Goal: Transaction & Acquisition: Purchase product/service

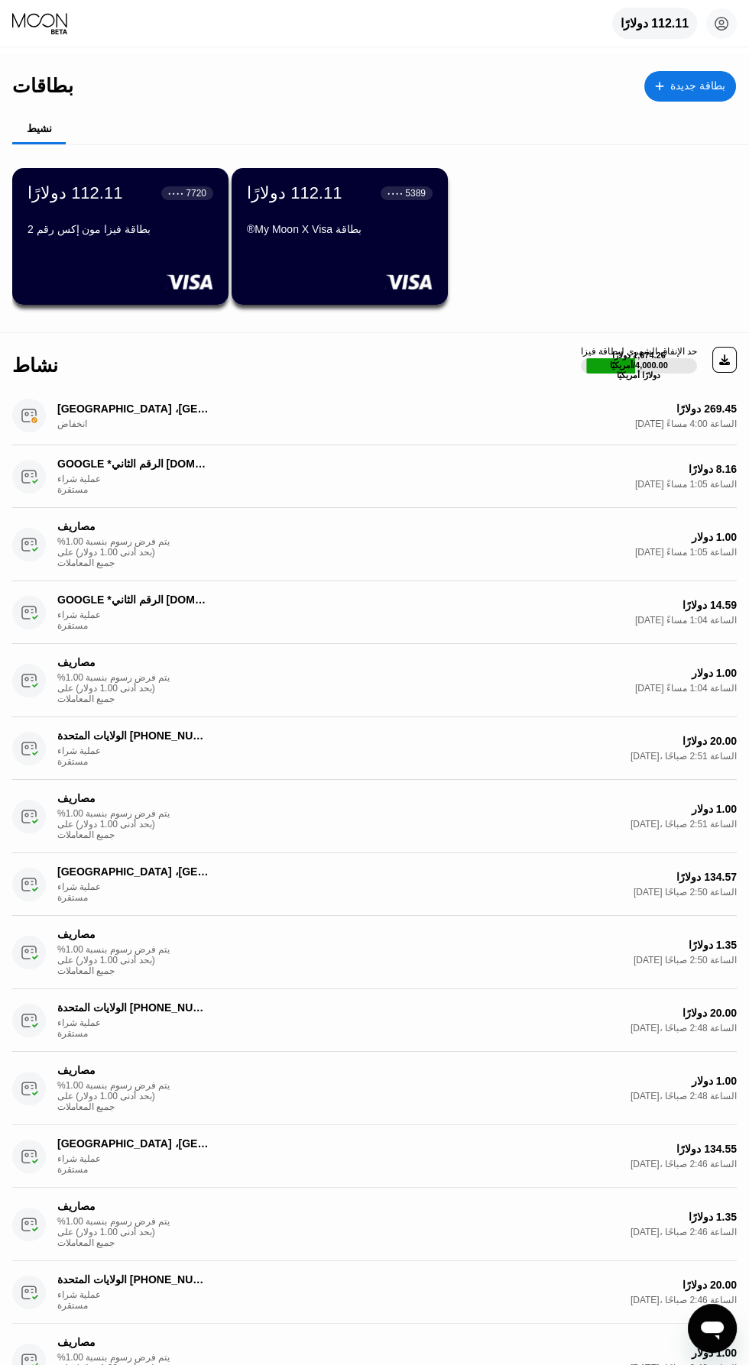
click at [299, 235] on div "بطاقة My Moon X Visa®" at bounding box center [340, 229] width 186 height 12
click at [705, 86] on font "بطاقة جديدة" at bounding box center [697, 85] width 55 height 12
click at [654, 18] on font "112.11 دولارًا" at bounding box center [654, 23] width 68 height 13
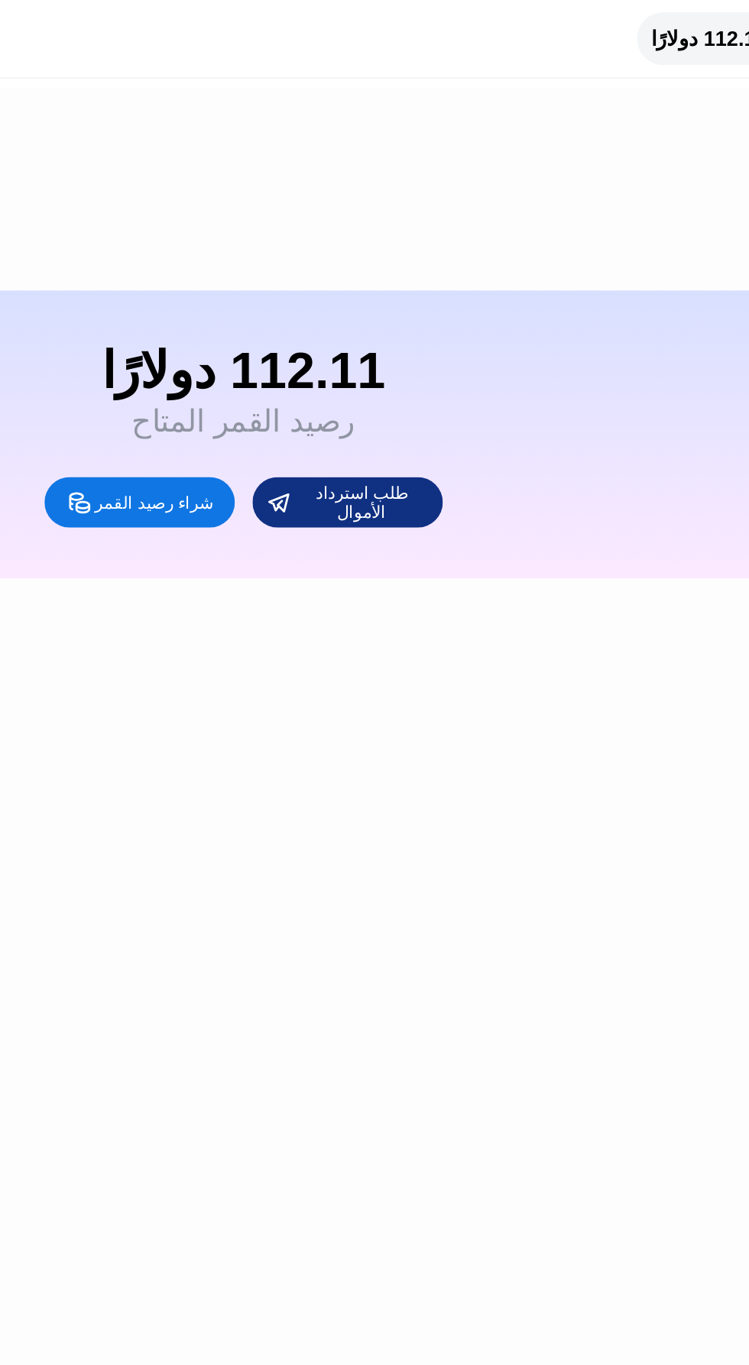
click at [309, 309] on font "شراء رصيد القمر" at bounding box center [320, 302] width 71 height 11
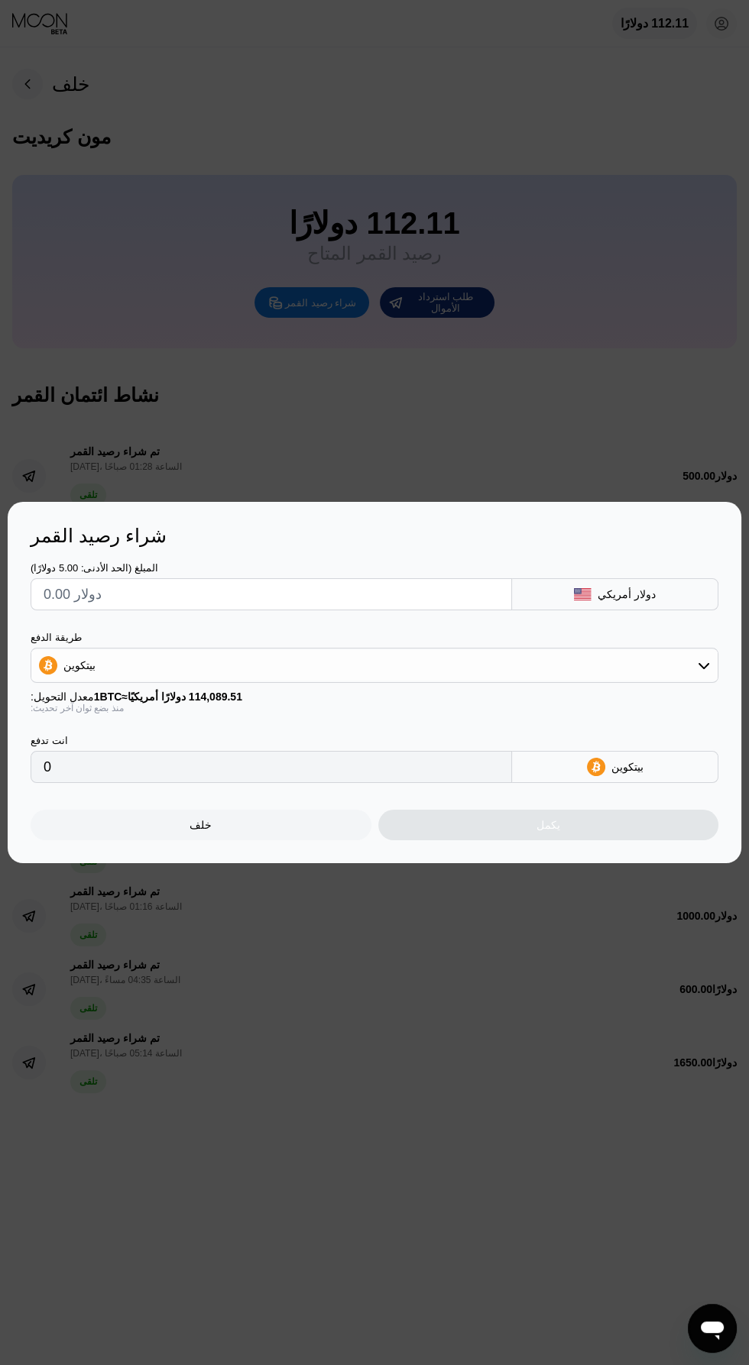
scroll to position [35, 0]
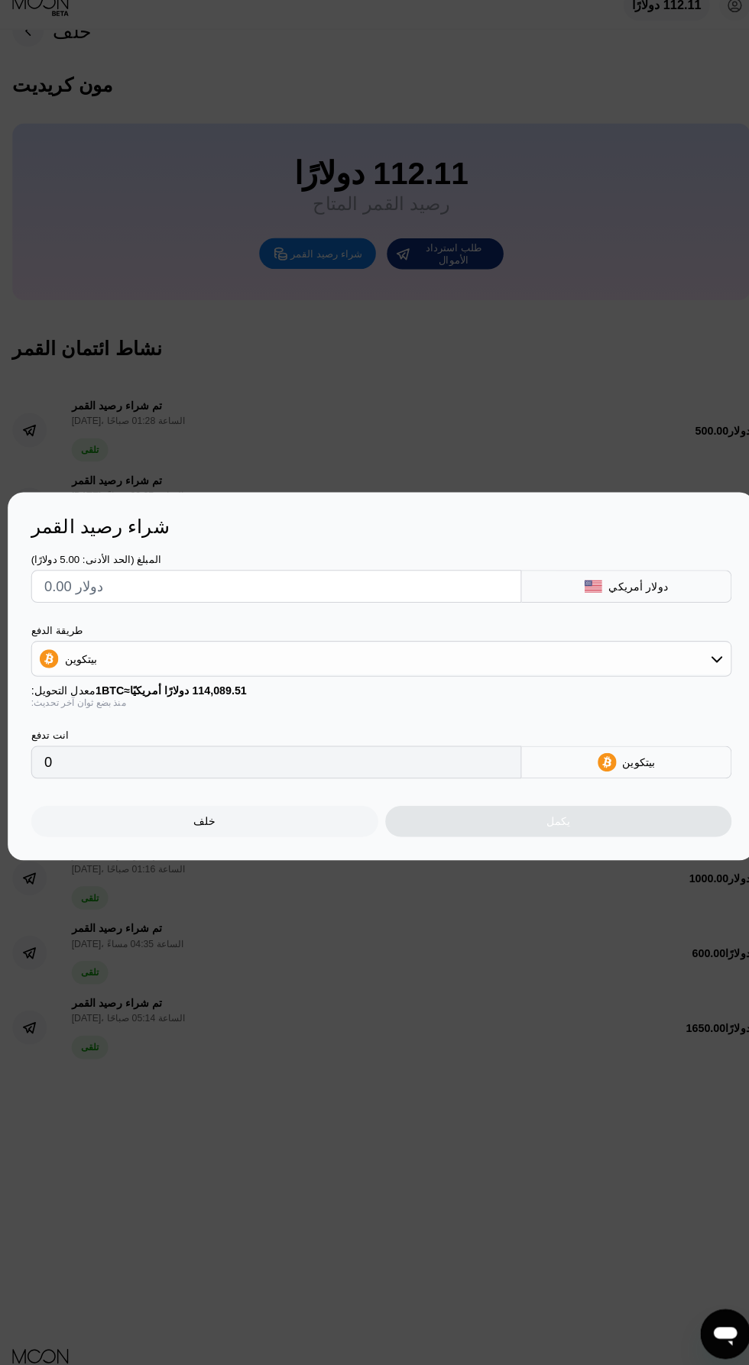
click at [142, 598] on input "text" at bounding box center [271, 594] width 455 height 31
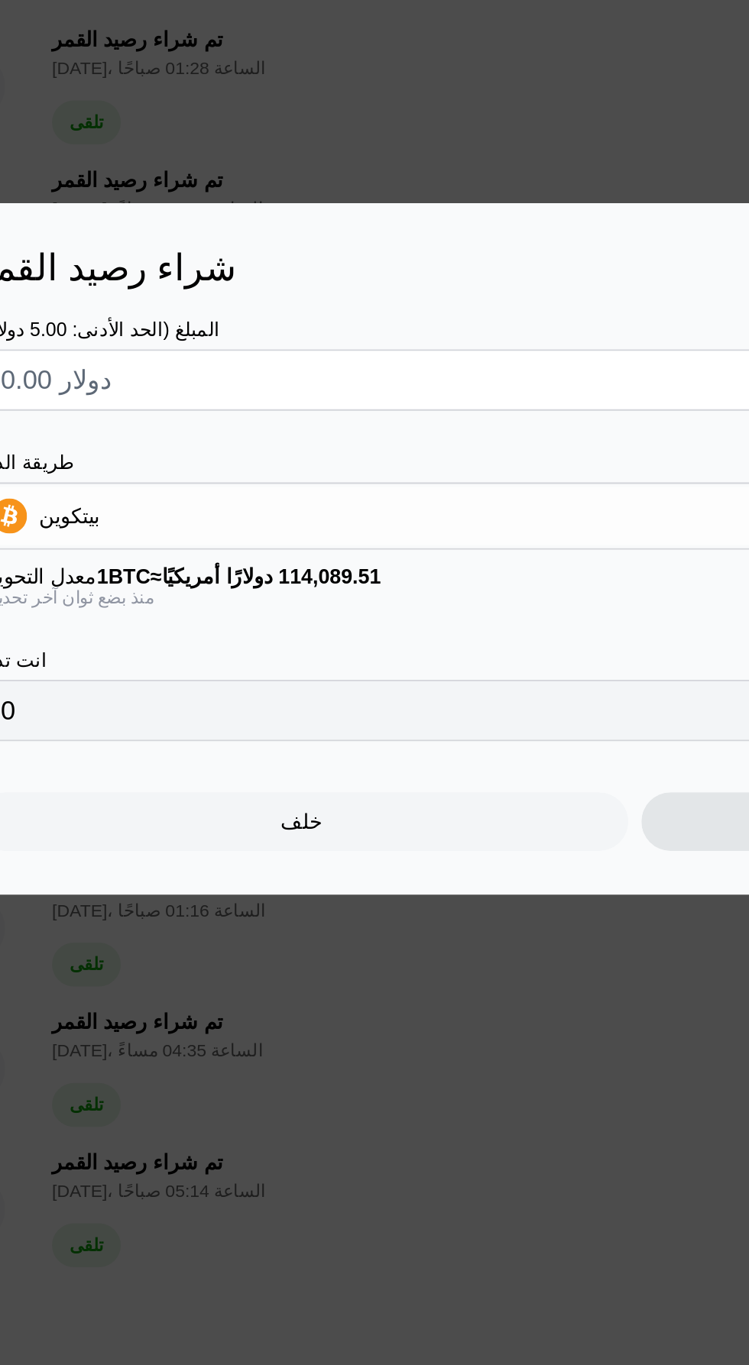
type input "$6"
type input "0.00005260"
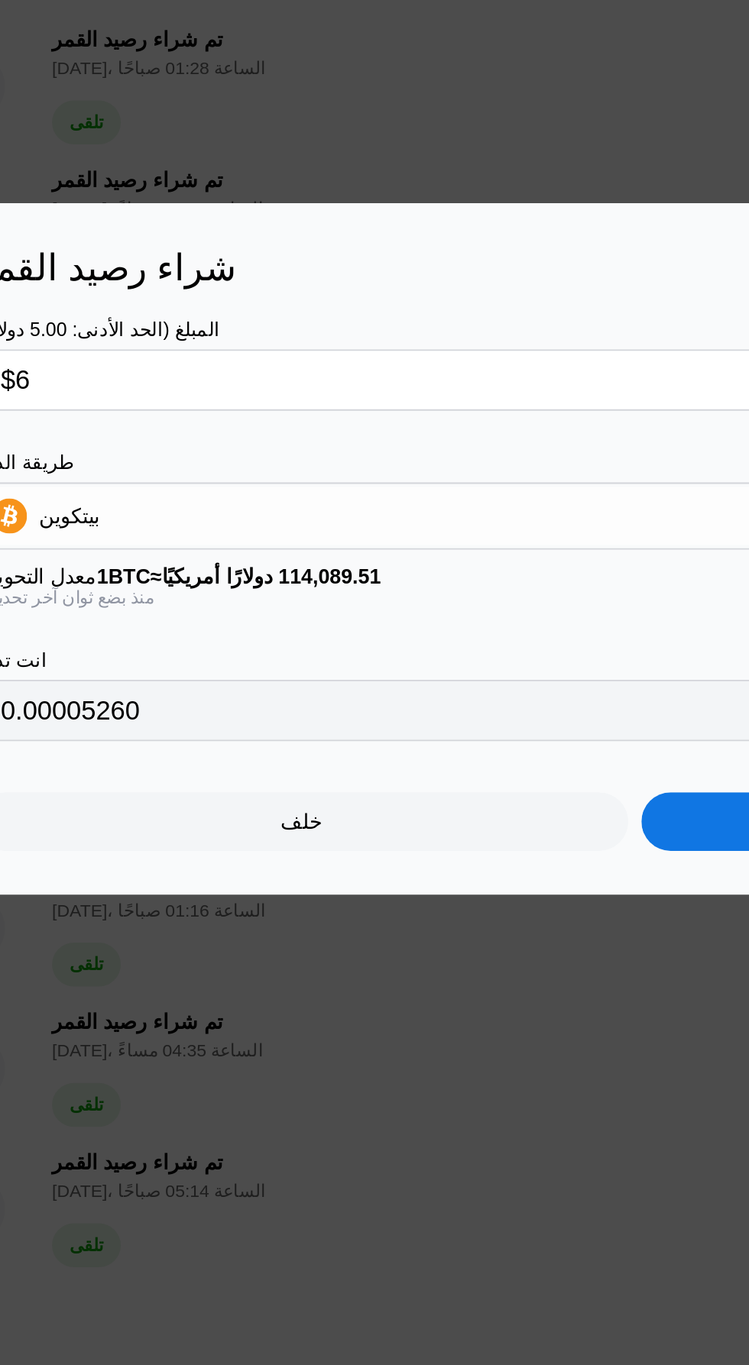
type input "$60"
type input "0.00052591"
type input "$600"
type input "0.00525903"
type input "$600"
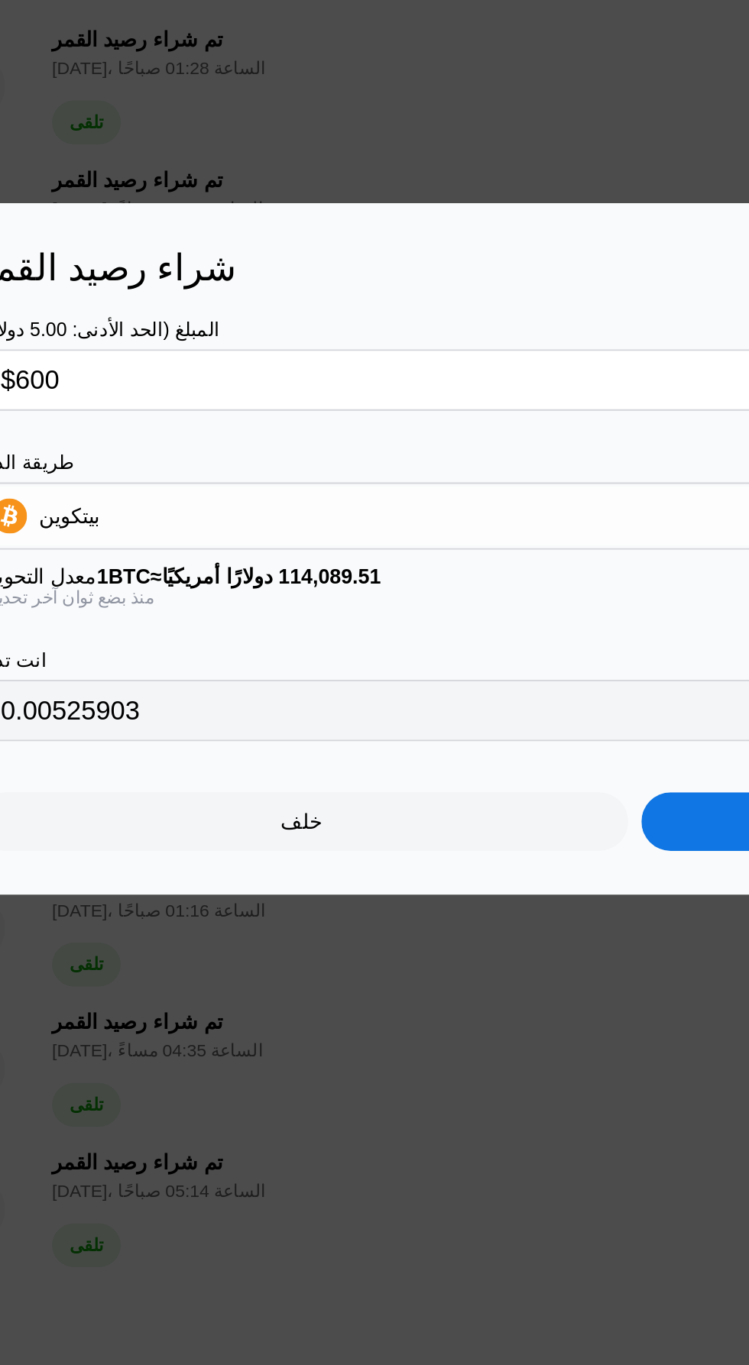
click at [277, 659] on div "بيتكوين" at bounding box center [374, 665] width 686 height 31
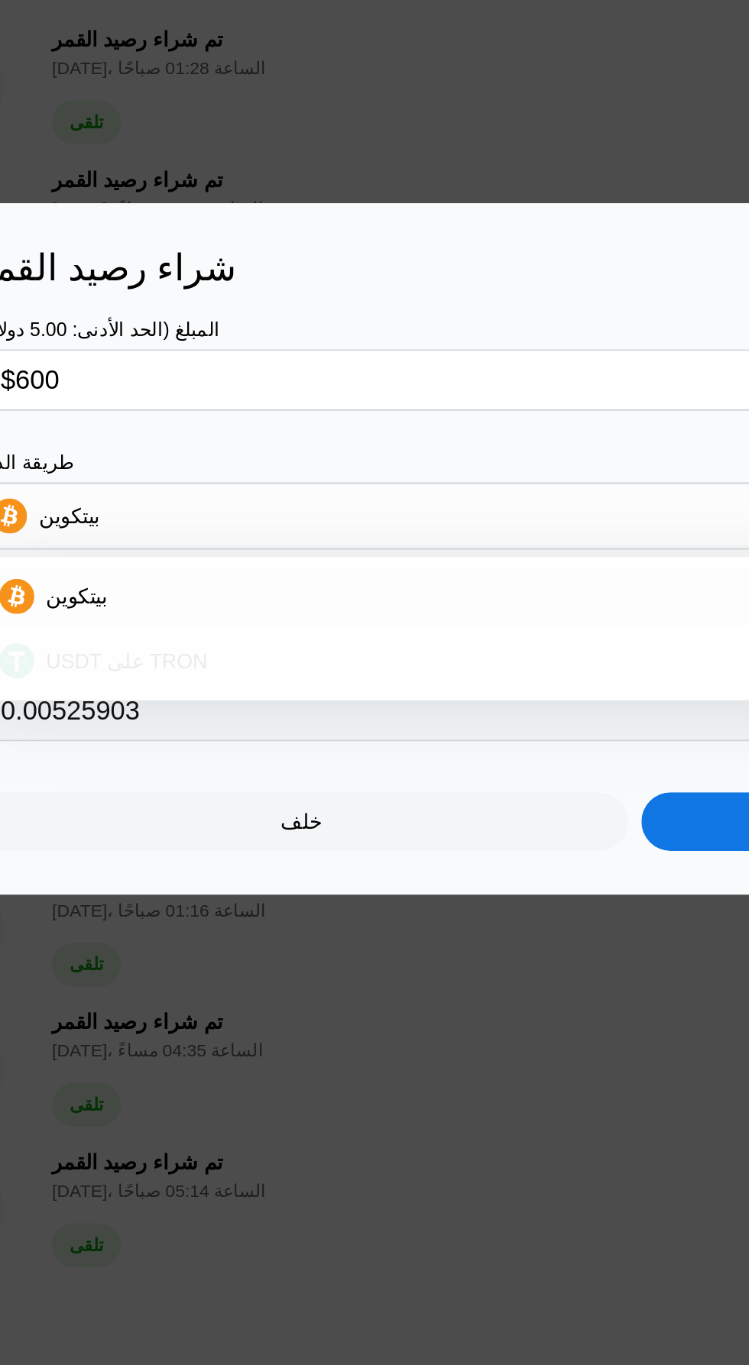
click at [241, 747] on div "USDT على TRON" at bounding box center [383, 741] width 645 height 12
type input "606.06"
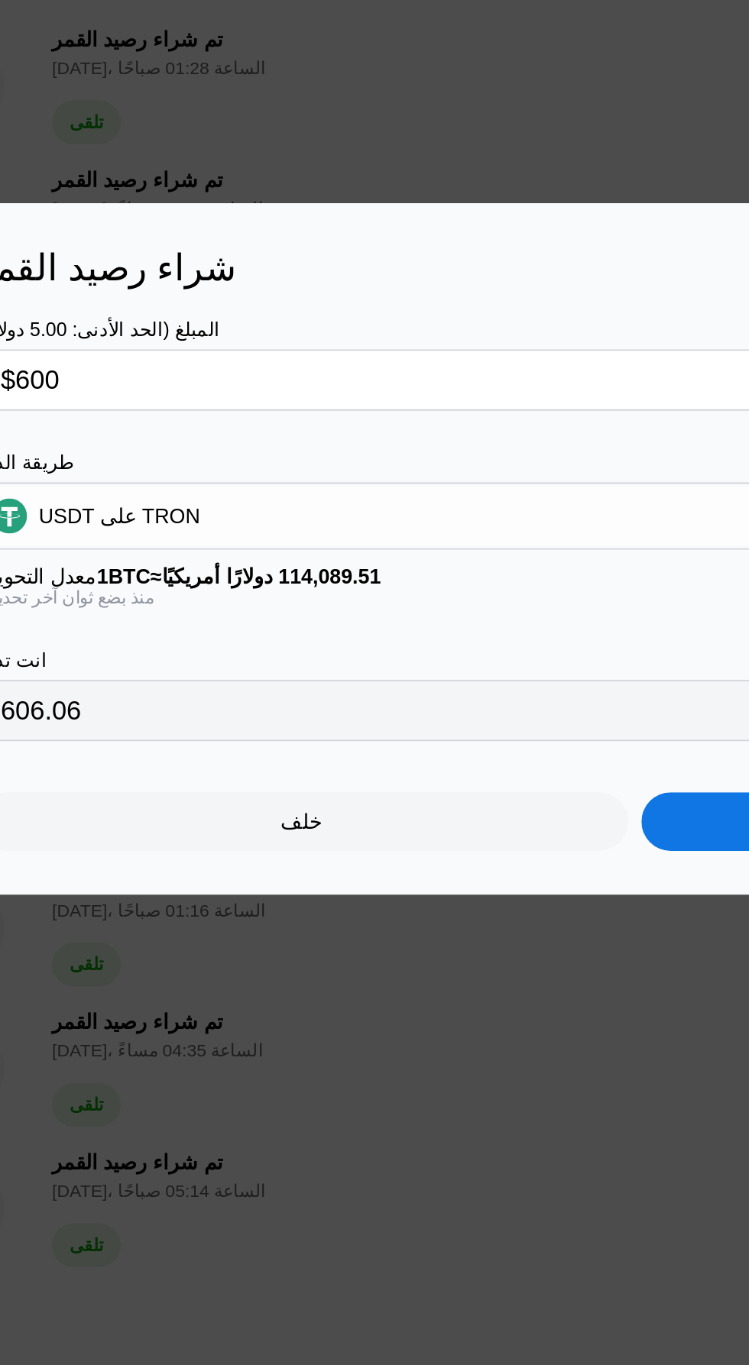
click at [243, 782] on input "606.06" at bounding box center [251, 767] width 414 height 31
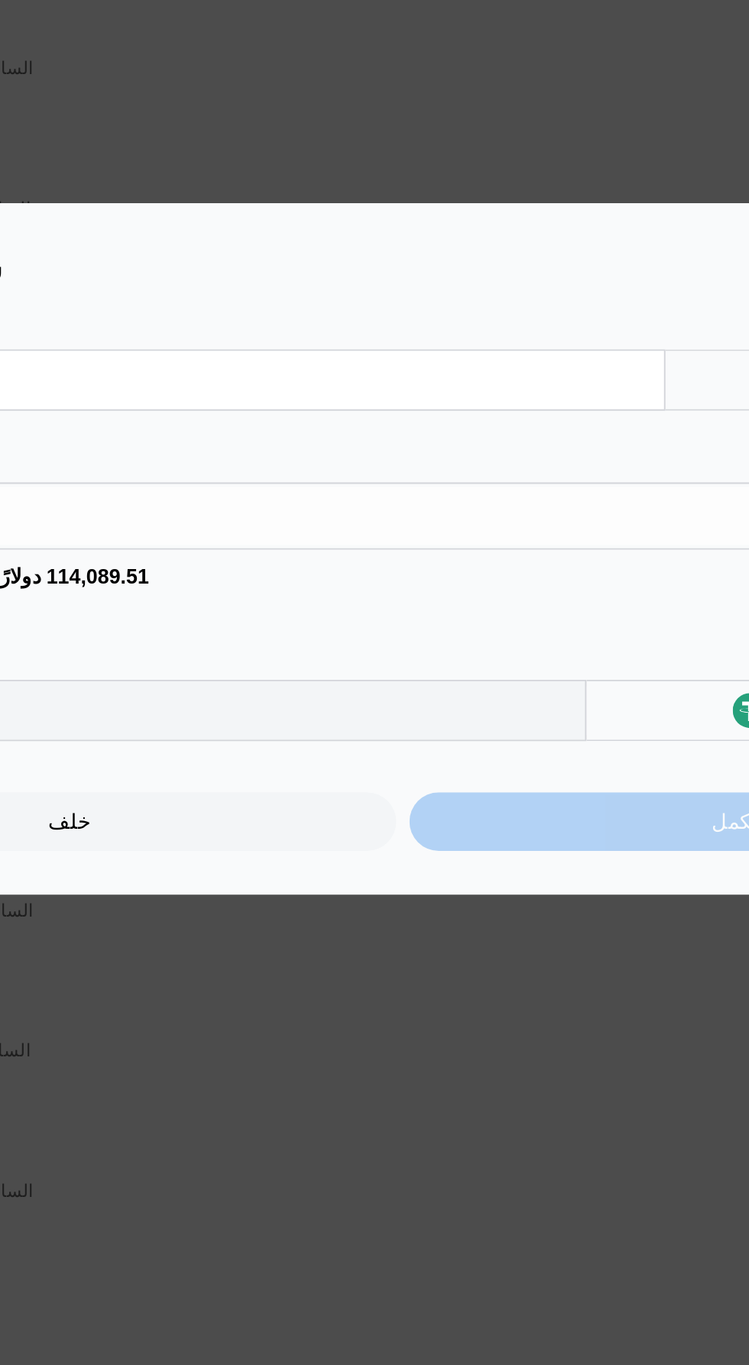
click at [500, 841] on div "يكمل" at bounding box center [548, 825] width 341 height 31
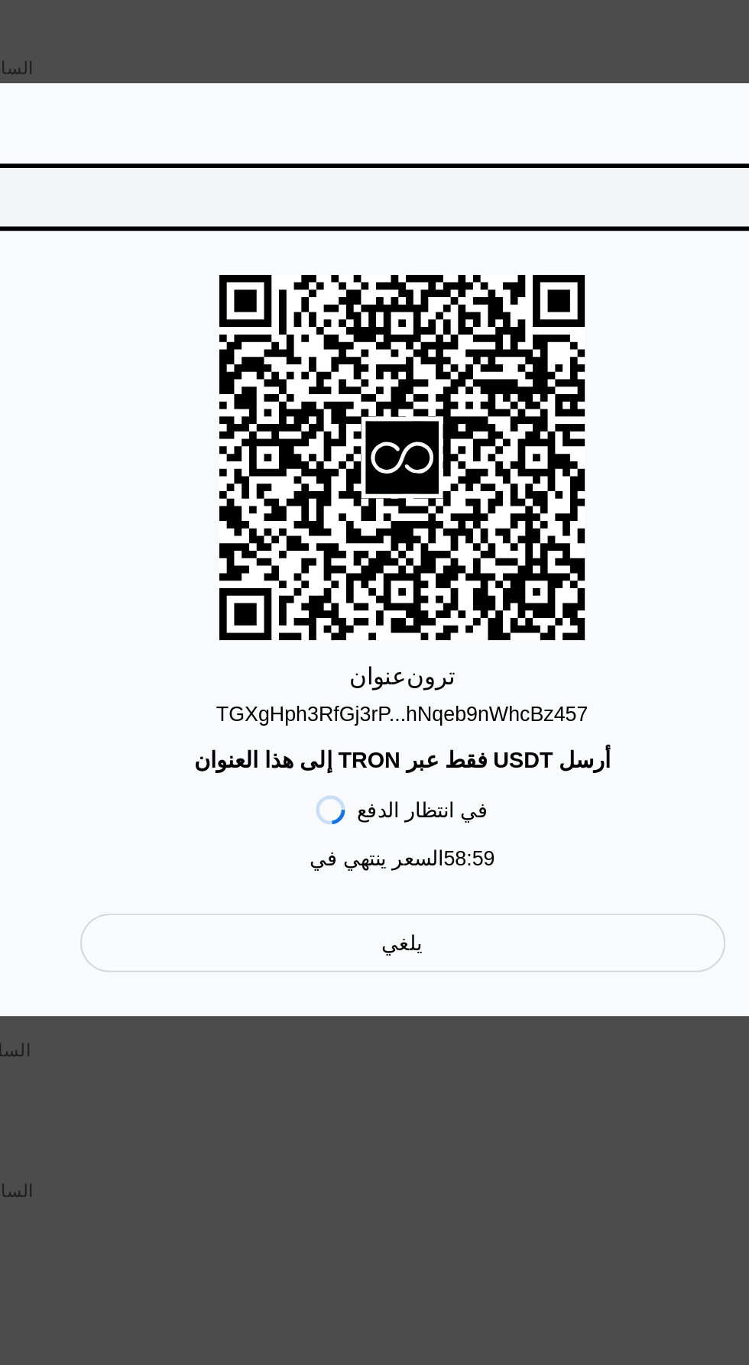
click at [341, 763] on font "TGXgHph3RfGj3rP...hNqeb9nWhcBz457" at bounding box center [374, 769] width 194 height 12
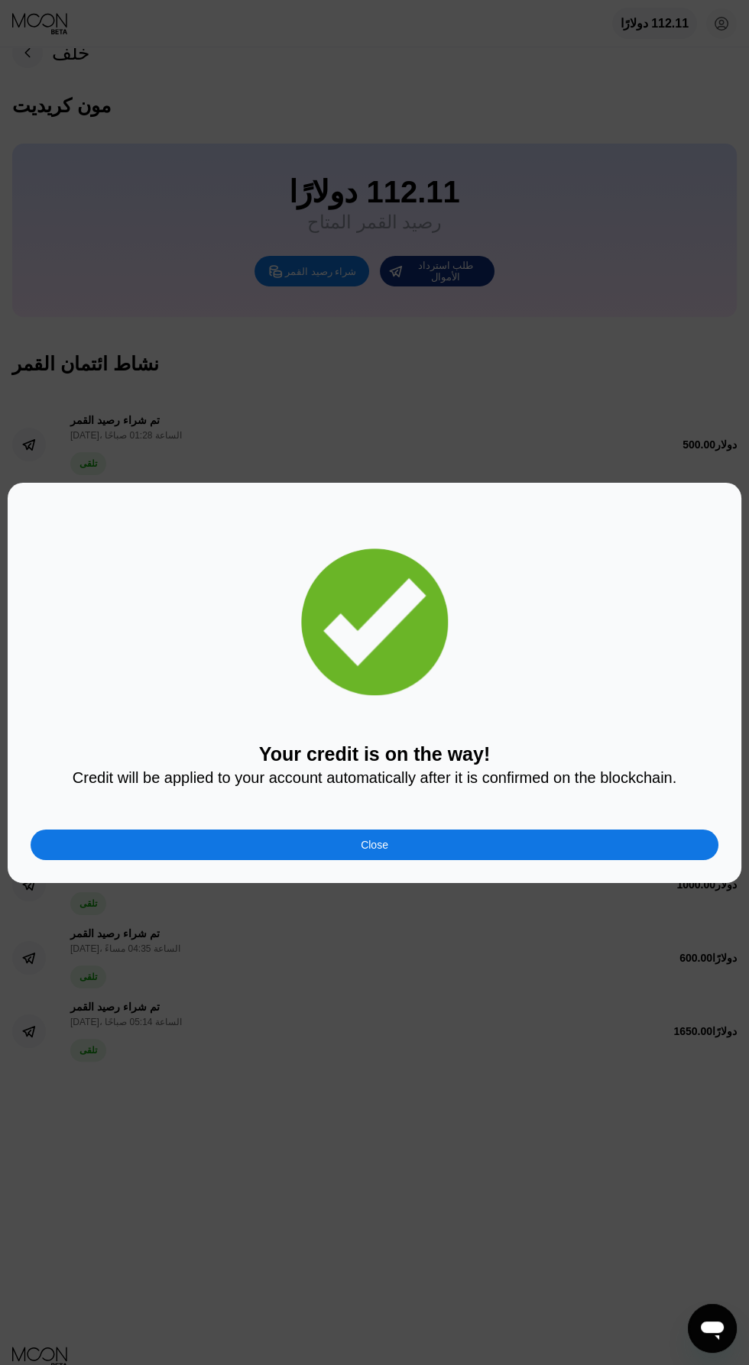
scroll to position [19, 0]
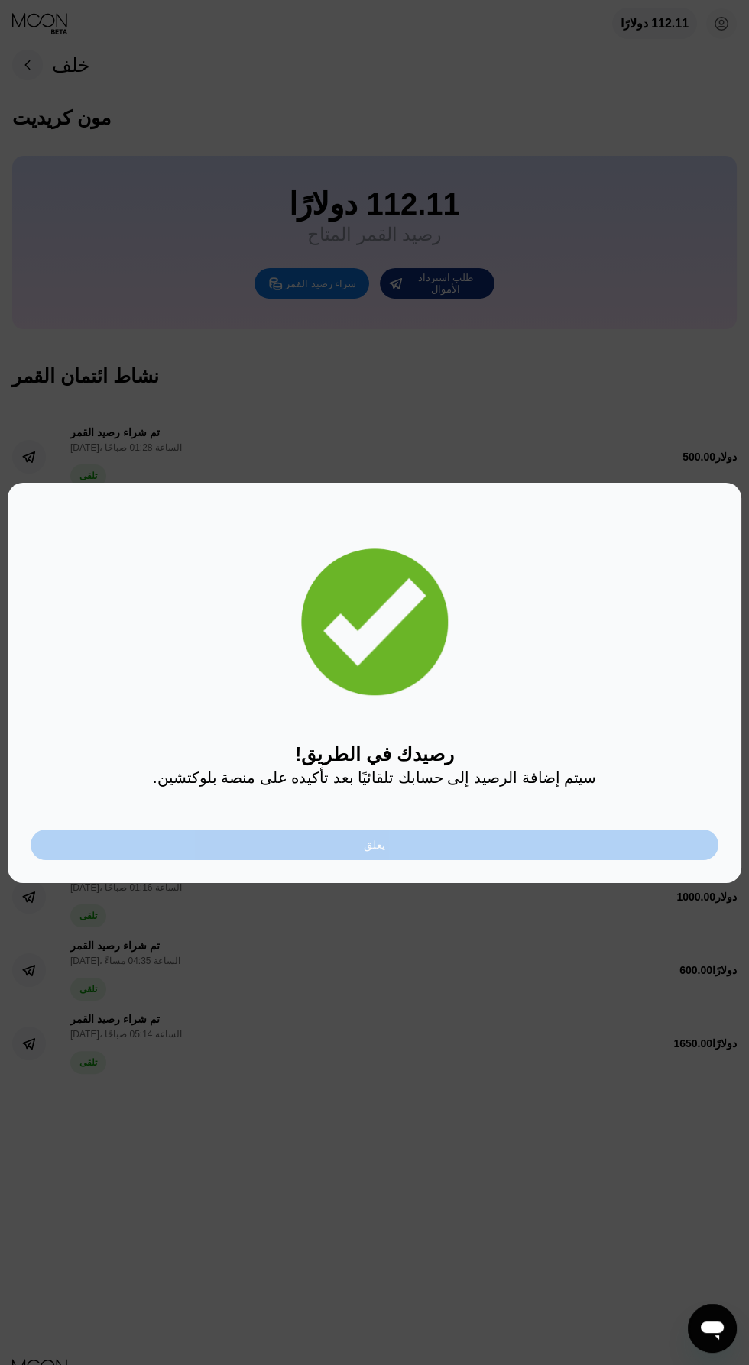
click at [548, 859] on div "يغلق" at bounding box center [375, 845] width 688 height 31
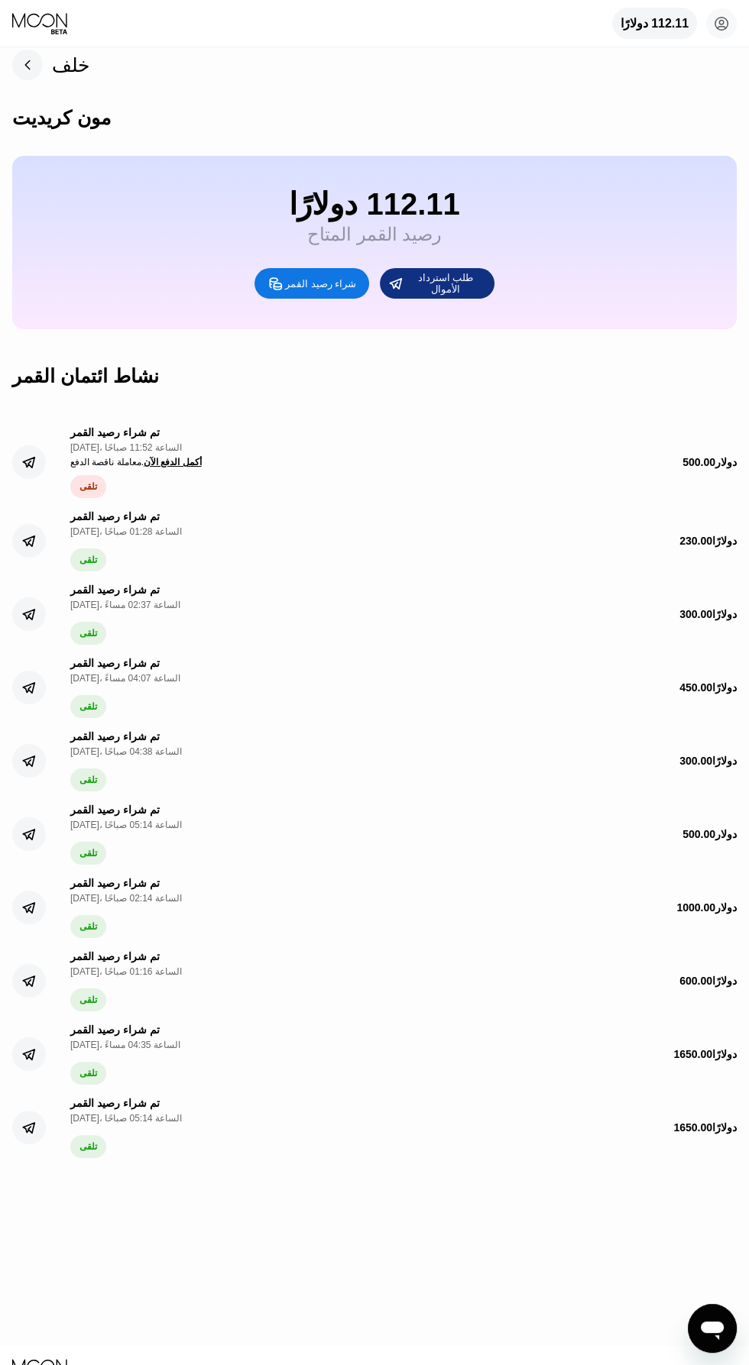
scroll to position [0, 0]
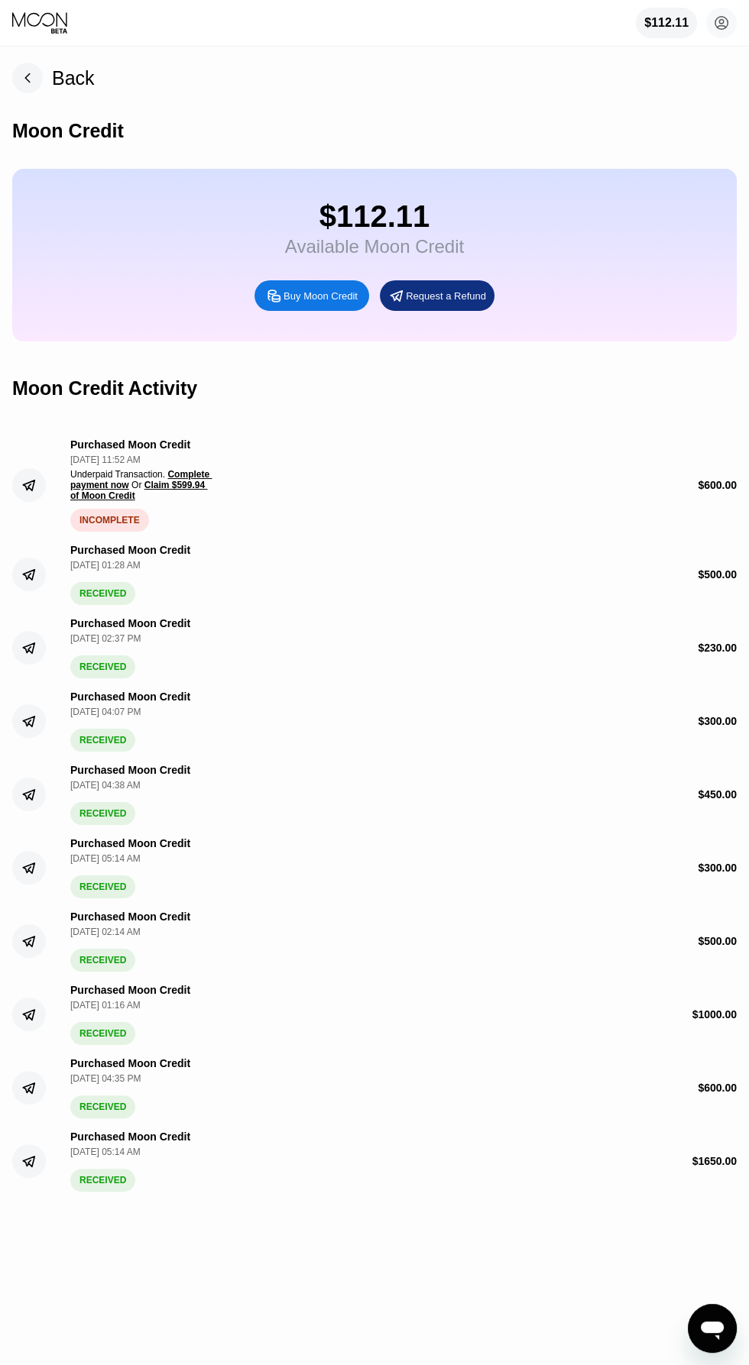
click at [99, 500] on span "Claim $599.94 of Moon Credit" at bounding box center [138, 490] width 137 height 21
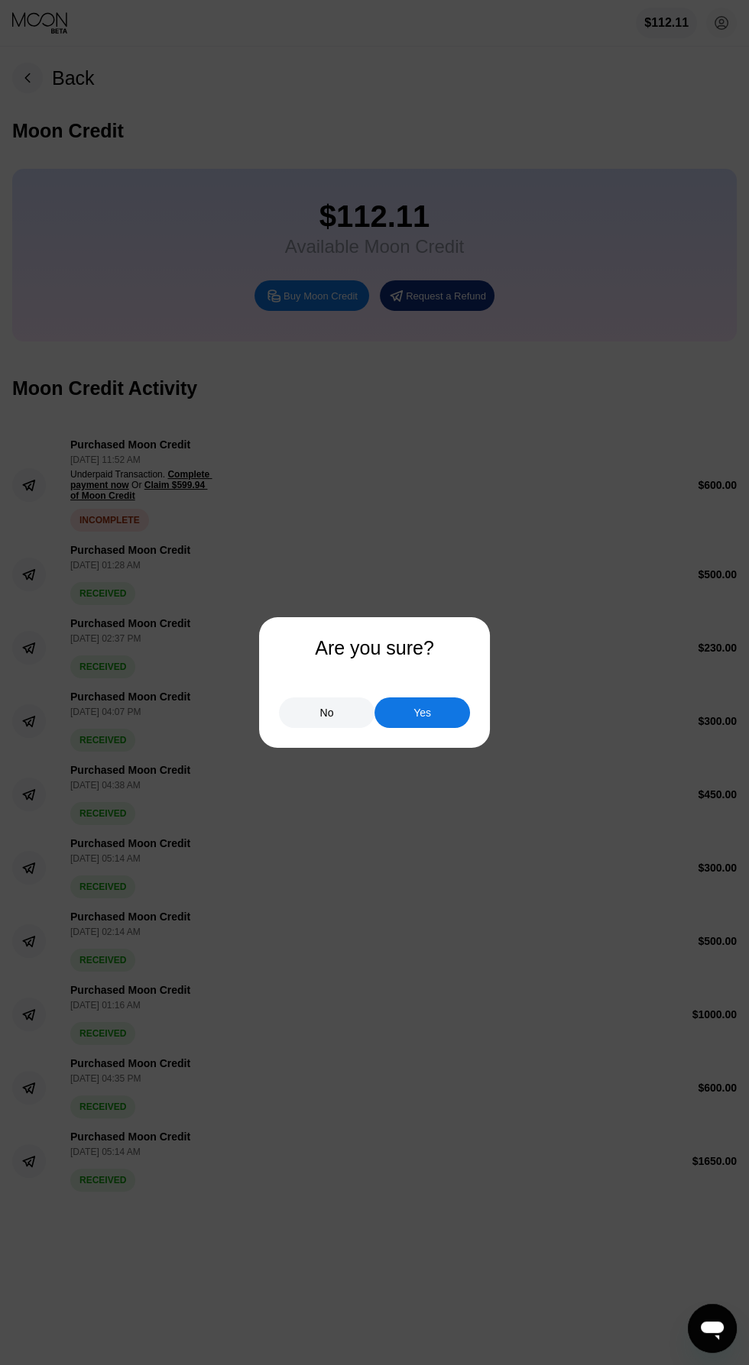
click at [451, 714] on div "Yes" at bounding box center [422, 713] width 96 height 31
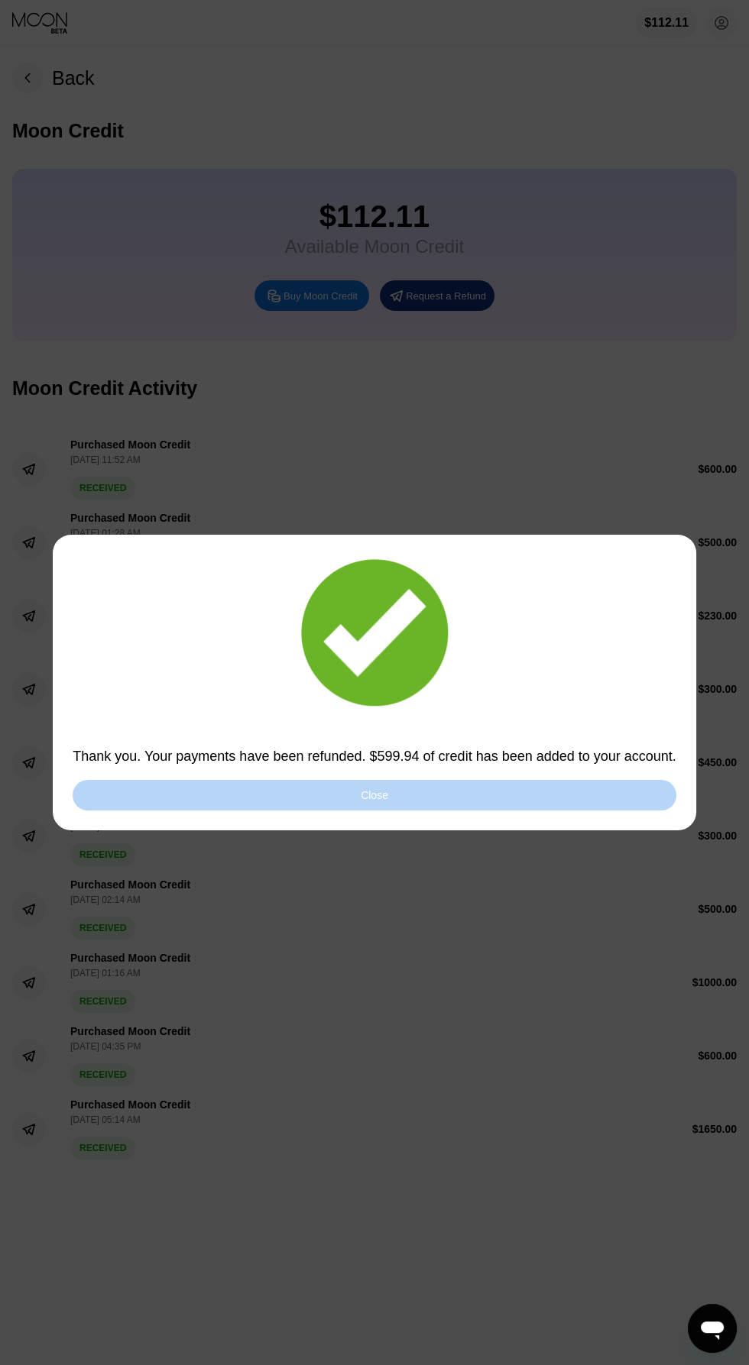
click at [489, 785] on div "Close" at bounding box center [375, 795] width 604 height 31
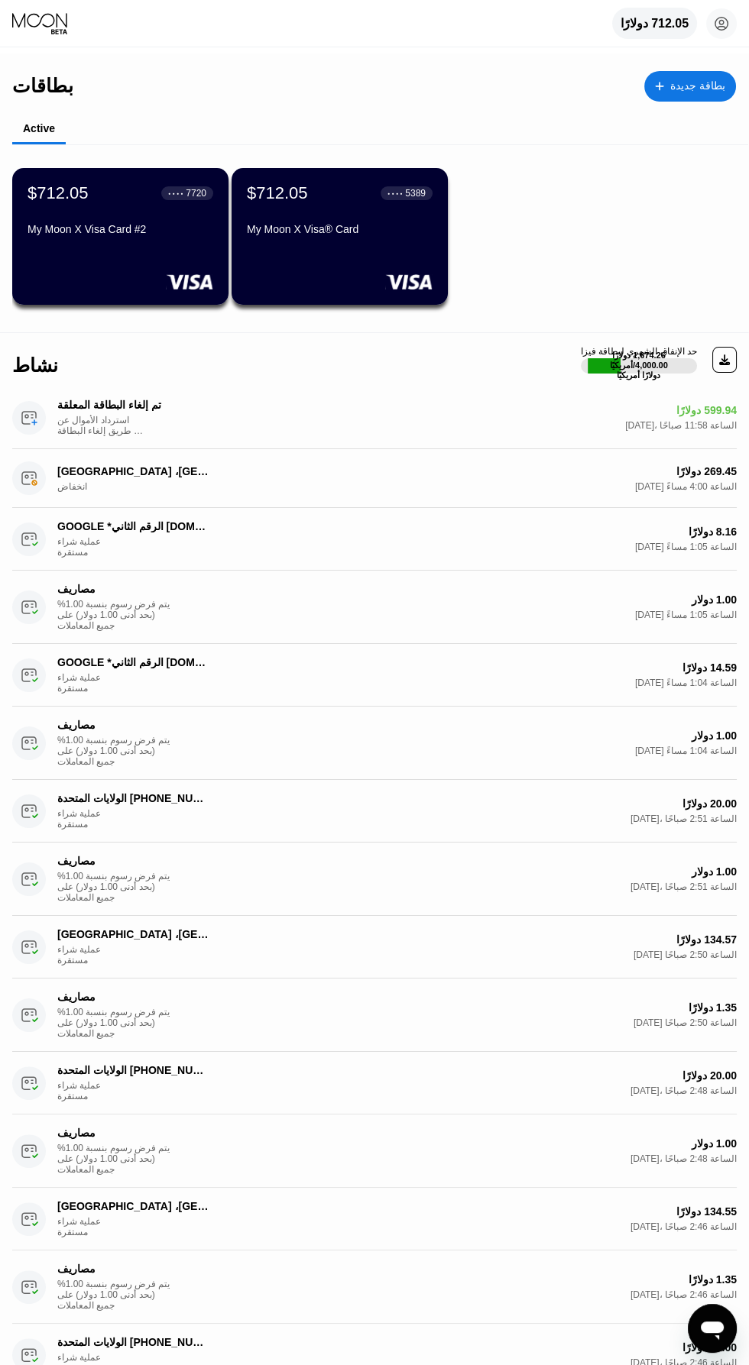
click at [411, 203] on div "● ● ● ● 5389" at bounding box center [407, 193] width 52 height 20
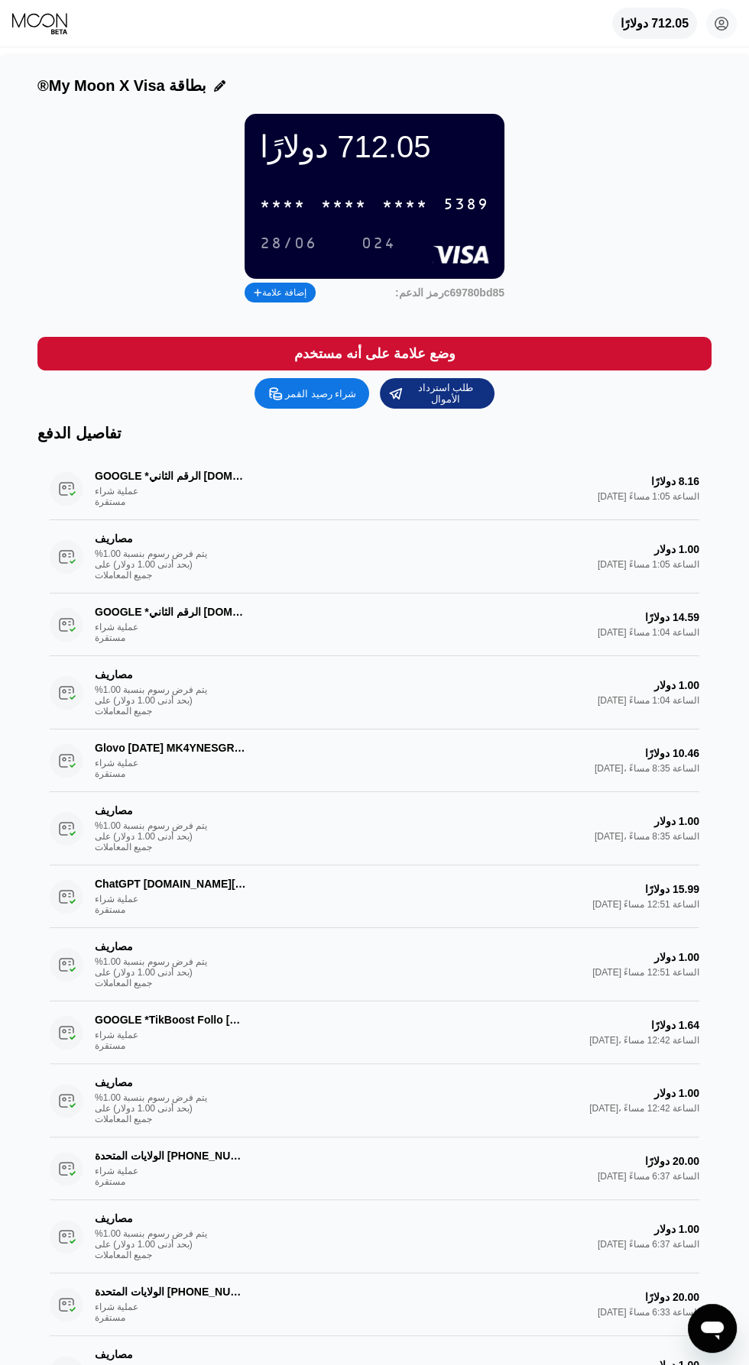
click at [322, 214] on font "*" at bounding box center [326, 205] width 11 height 18
click at [326, 218] on div "4513 6500 2869 5389" at bounding box center [375, 204] width 248 height 31
click at [321, 214] on font "*" at bounding box center [326, 205] width 11 height 18
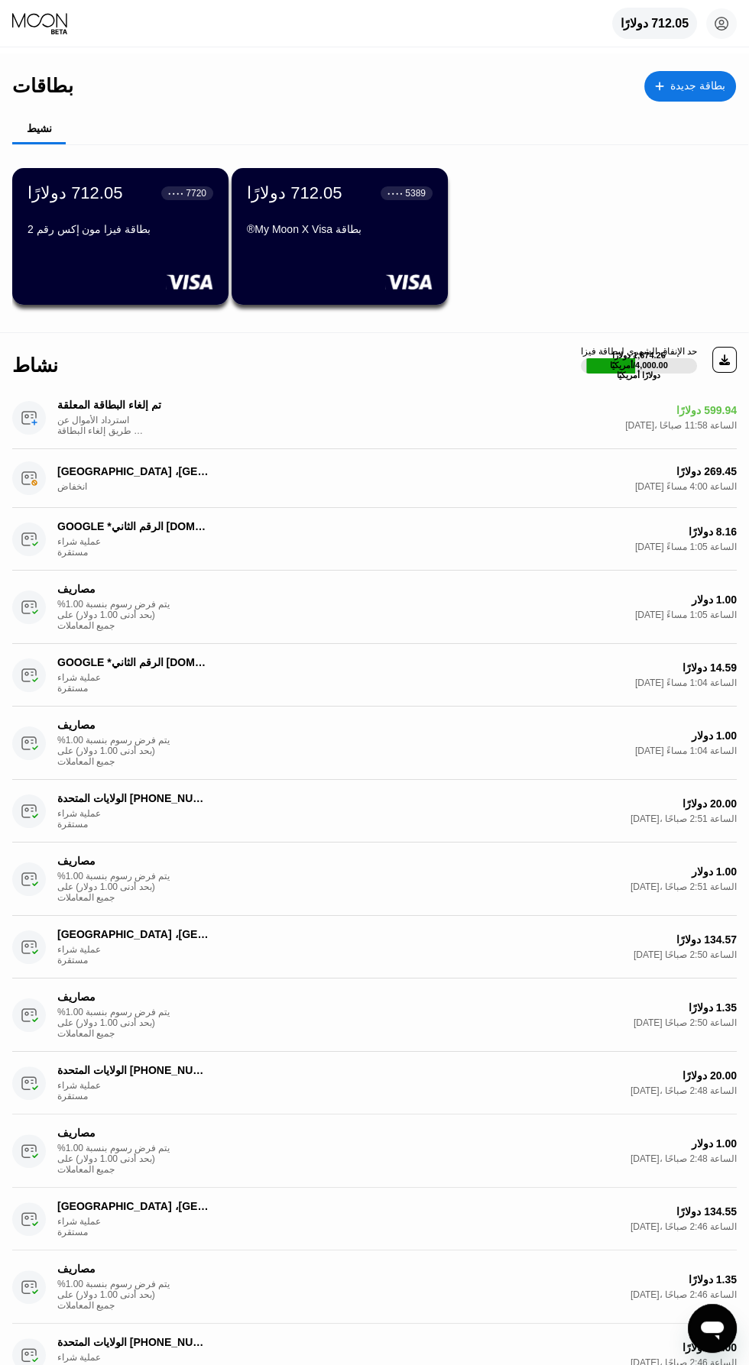
click at [96, 264] on div "712.05 دولارًا ● ● ● ● 7720 بطاقة فيزا مون إكس رقم 2" at bounding box center [120, 236] width 216 height 137
